Goal: Check status: Check status

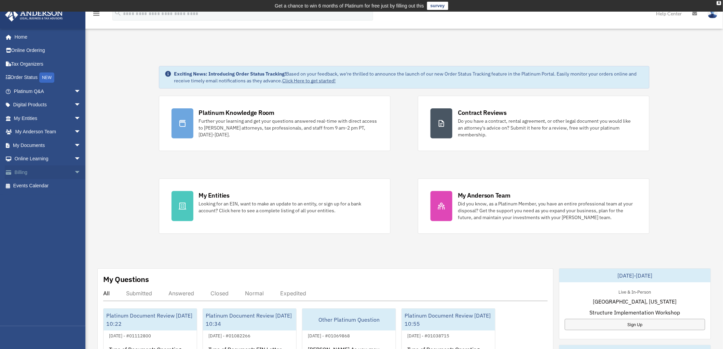
click at [74, 171] on span "arrow_drop_down" at bounding box center [81, 172] width 14 height 14
click at [45, 184] on link "$ Open Invoices" at bounding box center [51, 186] width 82 height 14
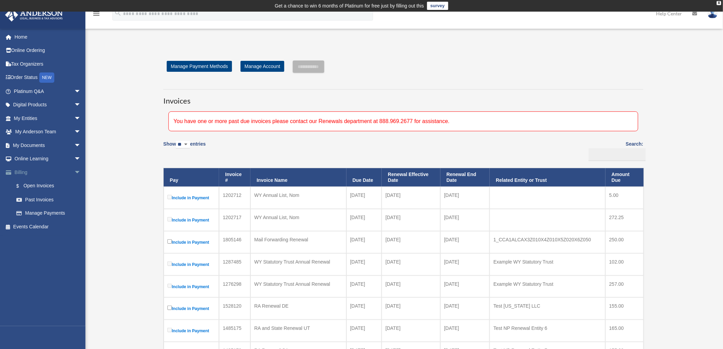
click at [24, 170] on link "Billing arrow_drop_down" at bounding box center [48, 172] width 86 height 14
click at [40, 184] on link "$ Open Invoices" at bounding box center [51, 186] width 82 height 14
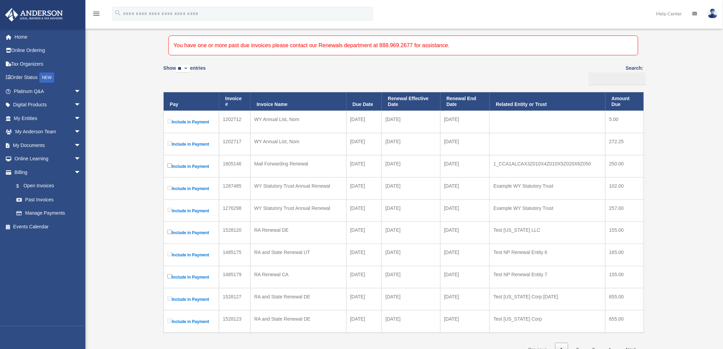
click at [105, 142] on div "Open Invoices bob.apples@andersonadvisors.com Sign Out bob.apples@andersonadvis…" at bounding box center [361, 266] width 723 height 603
